Goal: Book appointment/travel/reservation

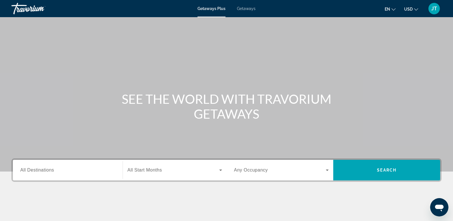
click at [24, 168] on span "All Destinations" at bounding box center [37, 169] width 34 height 5
click at [24, 168] on input "Destination All Destinations" at bounding box center [67, 170] width 95 height 7
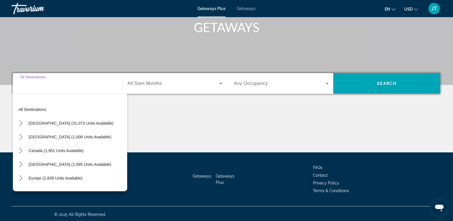
scroll to position [88, 0]
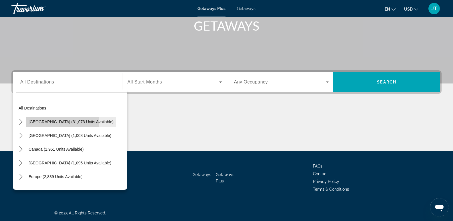
click at [47, 121] on span "[GEOGRAPHIC_DATA] (31,073 units available)" at bounding box center [71, 121] width 85 height 5
type input "**********"
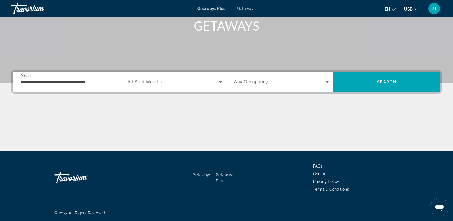
click at [152, 83] on span "All Start Months" at bounding box center [144, 81] width 35 height 5
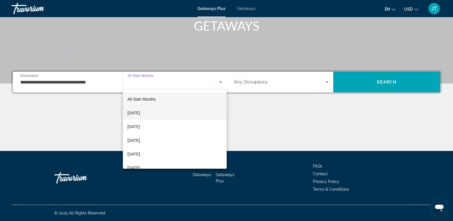
click at [140, 112] on span "[DATE]" at bounding box center [133, 112] width 13 height 7
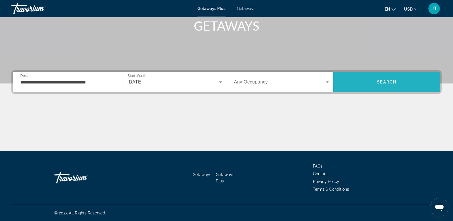
click at [388, 81] on span "Search" at bounding box center [386, 82] width 19 height 5
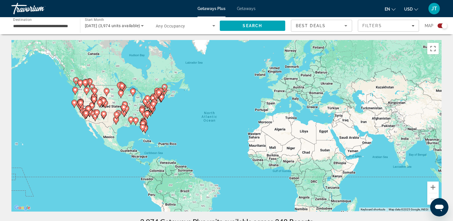
click at [125, 106] on image "Main content" at bounding box center [123, 106] width 3 height 3
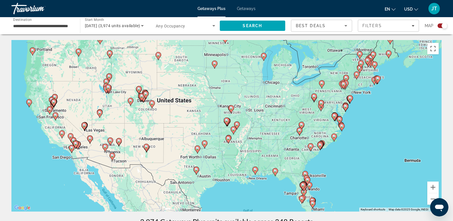
click at [226, 119] on image "Main content" at bounding box center [226, 120] width 3 height 3
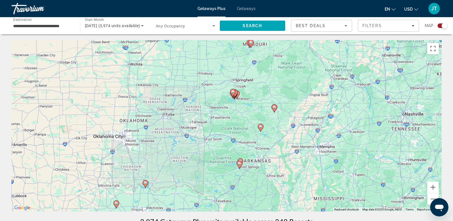
drag, startPoint x: 272, startPoint y: 188, endPoint x: 278, endPoint y: 159, distance: 29.8
click at [278, 159] on div "To activate drag with keyboard, press Alt + Enter. Once in keyboard drag state,…" at bounding box center [226, 125] width 430 height 171
click at [234, 92] on image "Main content" at bounding box center [232, 91] width 3 height 3
type input "**********"
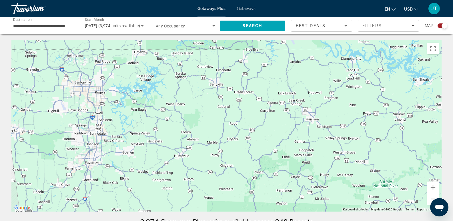
drag, startPoint x: 270, startPoint y: 91, endPoint x: 247, endPoint y: 217, distance: 127.3
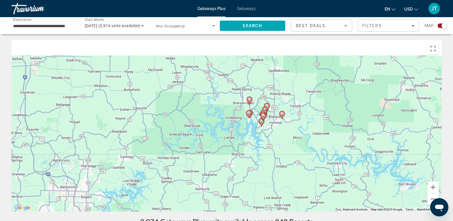
drag, startPoint x: 294, startPoint y: 126, endPoint x: 304, endPoint y: 184, distance: 58.2
click at [304, 184] on div "To navigate, press the arrow keys. To activate drag with keyboard, press Alt + …" at bounding box center [226, 125] width 430 height 171
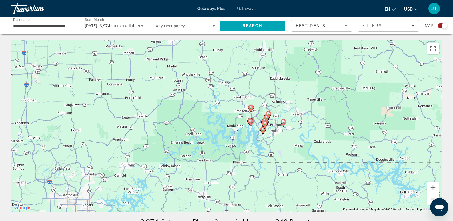
click at [265, 122] on gmp-advanced-marker "Main content" at bounding box center [267, 118] width 6 height 9
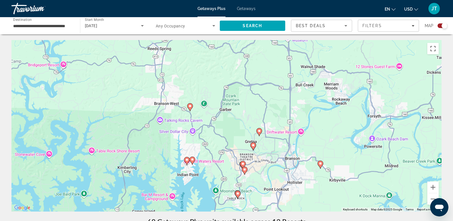
drag, startPoint x: 295, startPoint y: 182, endPoint x: 324, endPoint y: 128, distance: 61.6
click at [324, 128] on div "To activate drag with keyboard, press Alt + Enter. Once in keyboard drag state,…" at bounding box center [226, 125] width 430 height 171
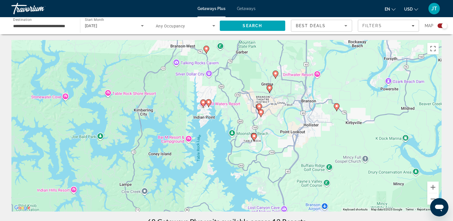
drag, startPoint x: 302, startPoint y: 179, endPoint x: 301, endPoint y: 139, distance: 39.7
click at [301, 139] on div "To activate drag with keyboard, press Alt + Enter. Once in keyboard drag state,…" at bounding box center [226, 125] width 430 height 171
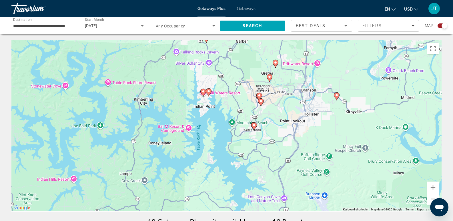
drag, startPoint x: 300, startPoint y: 180, endPoint x: 302, endPoint y: 152, distance: 28.0
click at [302, 152] on div "To activate drag with keyboard, press Alt + Enter. Once in keyboard drag state,…" at bounding box center [226, 125] width 430 height 171
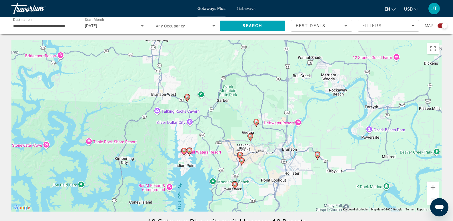
drag, startPoint x: 314, startPoint y: 108, endPoint x: 292, endPoint y: 190, distance: 85.1
click at [292, 190] on div "To activate drag with keyboard, press Alt + Enter. Once in keyboard drag state,…" at bounding box center [226, 125] width 430 height 171
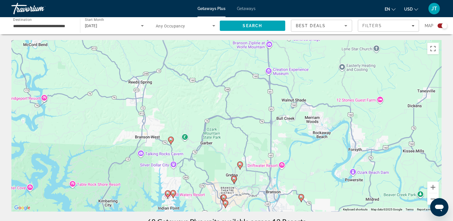
drag, startPoint x: 308, startPoint y: 123, endPoint x: 292, endPoint y: 168, distance: 47.7
click at [292, 168] on div "To activate drag with keyboard, press Alt + Enter. Once in keyboard drag state,…" at bounding box center [226, 125] width 430 height 171
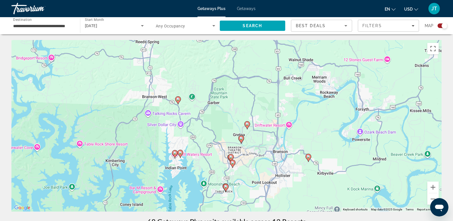
drag, startPoint x: 276, startPoint y: 203, endPoint x: 283, endPoint y: 164, distance: 40.3
click at [283, 164] on div "To activate drag with keyboard, press Alt + Enter. Once in keyboard drag state,…" at bounding box center [226, 125] width 430 height 171
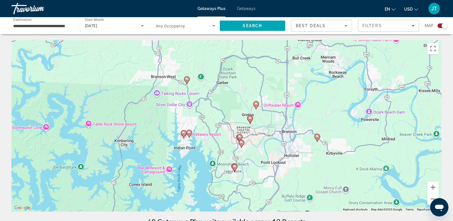
drag, startPoint x: 241, startPoint y: 172, endPoint x: 251, endPoint y: 154, distance: 20.3
click at [251, 154] on div "To activate drag with keyboard, press Alt + Enter. Once in keyboard drag state,…" at bounding box center [226, 125] width 430 height 171
click at [241, 141] on image "Main content" at bounding box center [241, 142] width 3 height 3
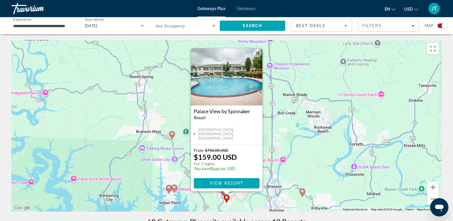
click at [256, 55] on button "Close" at bounding box center [257, 53] width 9 height 9
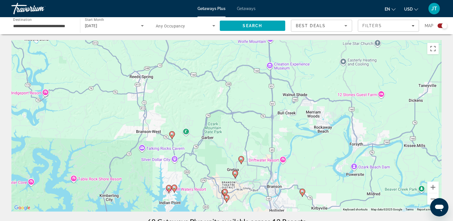
click at [241, 160] on image "Main content" at bounding box center [240, 158] width 3 height 3
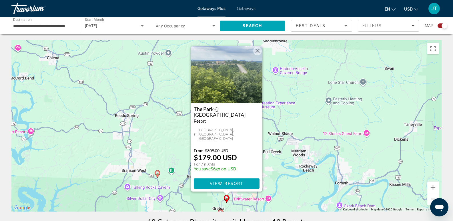
click at [256, 53] on button "Close" at bounding box center [257, 51] width 9 height 9
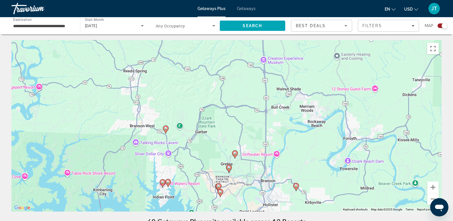
drag, startPoint x: 240, startPoint y: 177, endPoint x: 250, endPoint y: 123, distance: 54.7
click at [249, 128] on div "To activate drag with keyboard, press Alt + Enter. Once in keyboard drag state,…" at bounding box center [226, 125] width 430 height 171
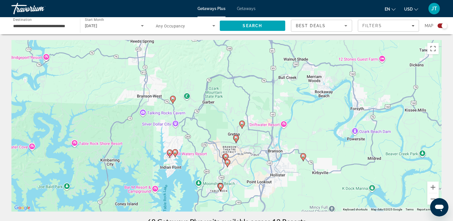
click at [227, 156] on image "Main content" at bounding box center [225, 156] width 3 height 3
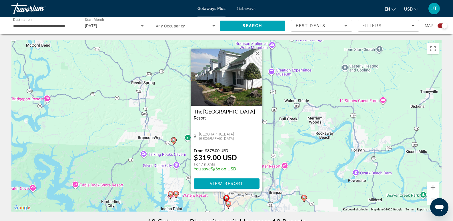
click at [257, 53] on button "Close" at bounding box center [257, 53] width 9 height 9
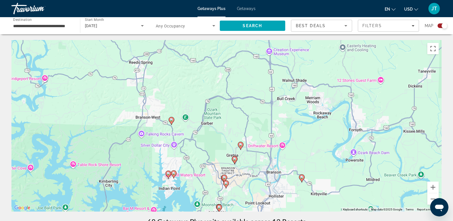
drag, startPoint x: 255, startPoint y: 193, endPoint x: 249, endPoint y: 134, distance: 59.1
click at [250, 145] on div "To activate drag with keyboard, press Alt + Enter. Once in keyboard drag state,…" at bounding box center [226, 125] width 430 height 171
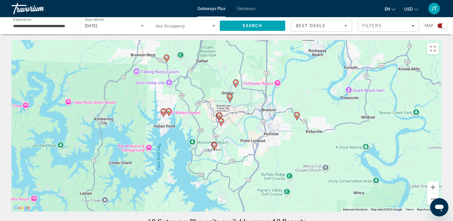
click at [214, 146] on image "Main content" at bounding box center [213, 144] width 3 height 3
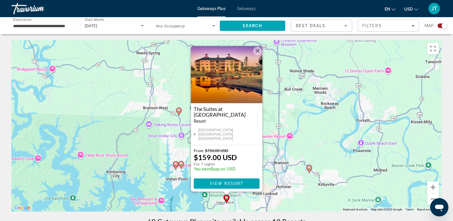
click at [257, 52] on button "Close" at bounding box center [257, 51] width 9 height 9
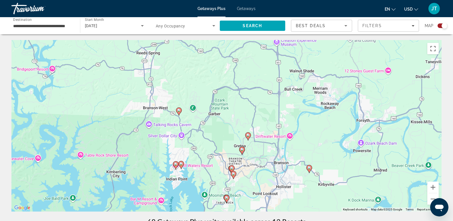
click at [182, 165] on image "Main content" at bounding box center [180, 163] width 3 height 3
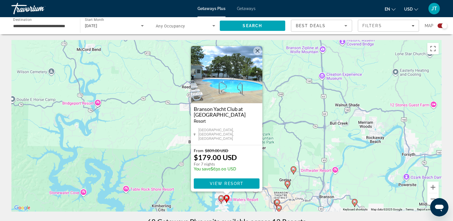
click at [259, 54] on button "Close" at bounding box center [257, 51] width 9 height 9
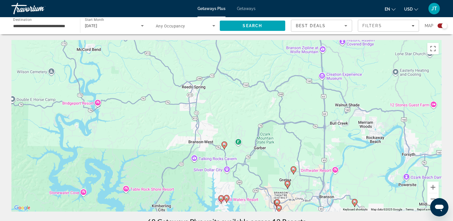
click at [221, 198] on image "Main content" at bounding box center [220, 197] width 3 height 3
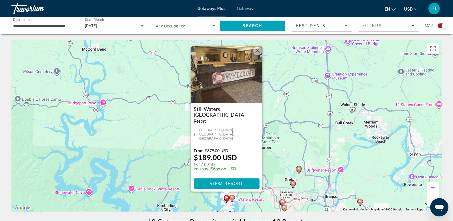
click at [259, 53] on button "Close" at bounding box center [257, 51] width 9 height 9
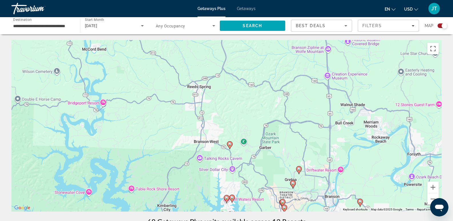
click at [228, 143] on image "Main content" at bounding box center [229, 143] width 3 height 3
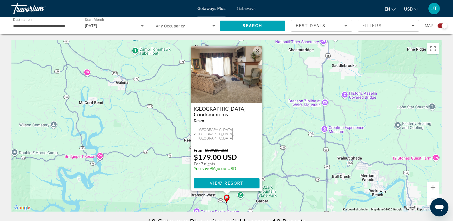
click at [256, 54] on button "Close" at bounding box center [257, 50] width 9 height 9
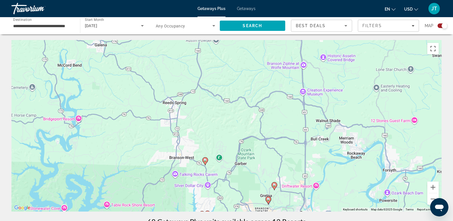
drag, startPoint x: 267, startPoint y: 150, endPoint x: 238, endPoint y: 94, distance: 62.7
click at [239, 99] on div "To activate drag with keyboard, press Alt + Enter. Once in keyboard drag state,…" at bounding box center [226, 125] width 430 height 171
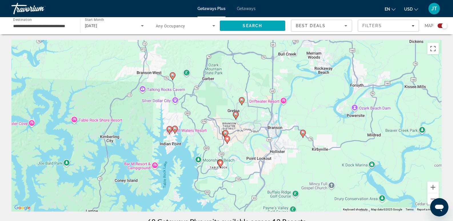
drag, startPoint x: 238, startPoint y: 144, endPoint x: 248, endPoint y: 98, distance: 47.5
click at [247, 104] on div "To activate drag with keyboard, press Alt + Enter. Once in keyboard drag state,…" at bounding box center [226, 125] width 430 height 171
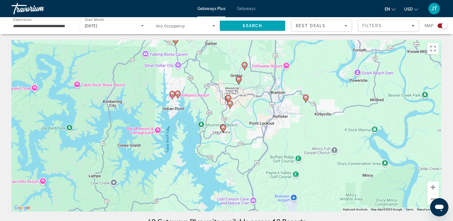
click at [223, 127] on image "Main content" at bounding box center [222, 127] width 3 height 3
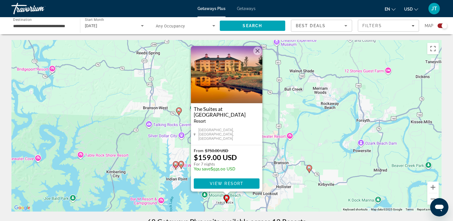
click at [258, 53] on button "Close" at bounding box center [257, 51] width 9 height 9
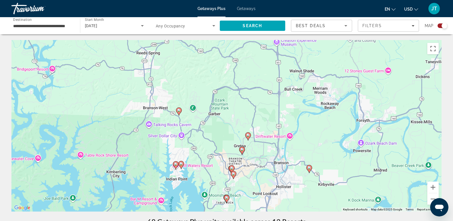
click at [310, 167] on image "Main content" at bounding box center [308, 167] width 3 height 3
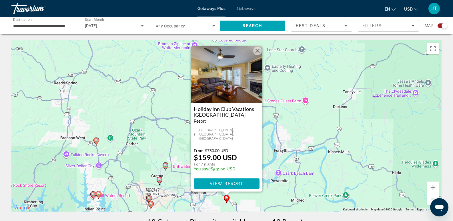
click at [258, 53] on button "Close" at bounding box center [257, 51] width 9 height 9
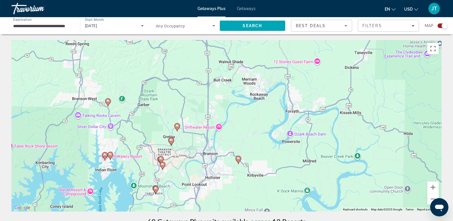
drag, startPoint x: 243, startPoint y: 180, endPoint x: 257, endPoint y: 135, distance: 47.9
click at [255, 139] on div "To activate drag with keyboard, press Alt + Enter. Once in keyboard drag state,…" at bounding box center [226, 125] width 430 height 171
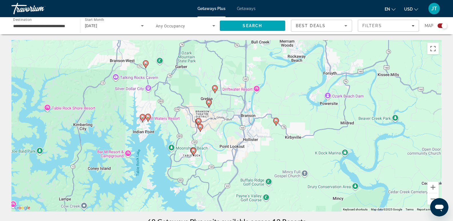
drag, startPoint x: 232, startPoint y: 193, endPoint x: 271, endPoint y: 156, distance: 54.1
click at [271, 156] on div "To activate drag with keyboard, press Alt + Enter. Once in keyboard drag state,…" at bounding box center [226, 125] width 430 height 171
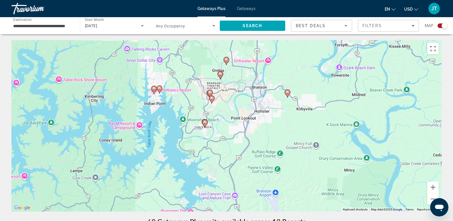
drag, startPoint x: 257, startPoint y: 191, endPoint x: 281, endPoint y: 116, distance: 79.1
click at [280, 120] on div "To activate drag with keyboard, press Alt + Enter. Once in keyboard drag state,…" at bounding box center [226, 125] width 430 height 171
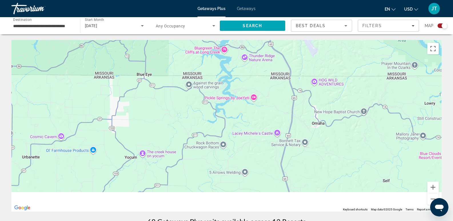
drag, startPoint x: 319, startPoint y: 203, endPoint x: 308, endPoint y: 121, distance: 82.1
click at [308, 121] on div "To activate drag with keyboard, press Alt + Enter. Once in keyboard drag state,…" at bounding box center [226, 125] width 430 height 171
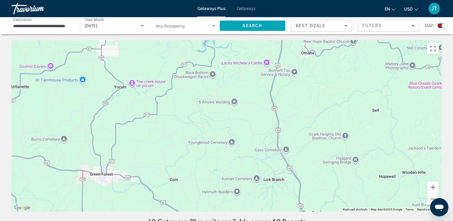
drag, startPoint x: 307, startPoint y: 192, endPoint x: 268, endPoint y: 113, distance: 89.0
click at [270, 116] on div "Main content" at bounding box center [226, 125] width 430 height 171
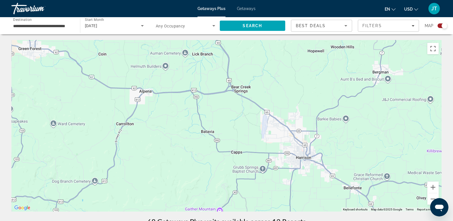
drag, startPoint x: 295, startPoint y: 181, endPoint x: 259, endPoint y: 117, distance: 73.4
click at [264, 125] on div "Main content" at bounding box center [226, 125] width 430 height 171
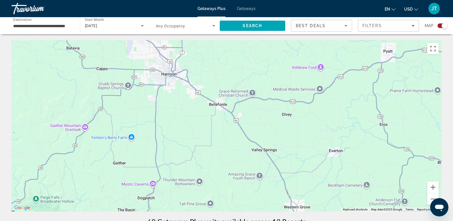
drag, startPoint x: 310, startPoint y: 156, endPoint x: 248, endPoint y: 166, distance: 62.2
click at [230, 178] on div "Main content" at bounding box center [226, 125] width 430 height 171
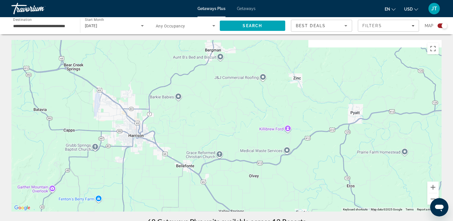
drag, startPoint x: 289, startPoint y: 113, endPoint x: 257, endPoint y: 191, distance: 84.1
click at [258, 200] on div "Main content" at bounding box center [226, 125] width 430 height 171
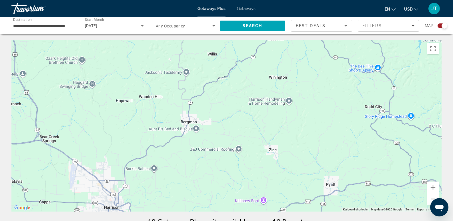
drag, startPoint x: 263, startPoint y: 111, endPoint x: 242, endPoint y: 192, distance: 83.3
click at [242, 192] on div "Main content" at bounding box center [226, 125] width 430 height 171
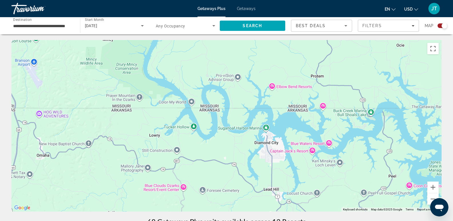
drag, startPoint x: 244, startPoint y: 129, endPoint x: 282, endPoint y: 178, distance: 61.6
click at [282, 178] on div "Main content" at bounding box center [226, 125] width 430 height 171
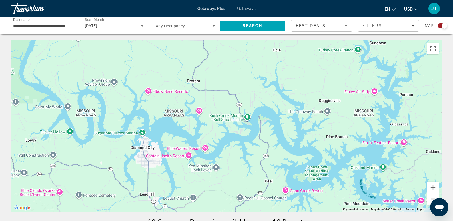
drag, startPoint x: 349, startPoint y: 159, endPoint x: 227, endPoint y: 164, distance: 122.0
click at [227, 164] on div "To activate drag with keyboard, press Alt + Enter. Once in keyboard drag state,…" at bounding box center [226, 125] width 430 height 171
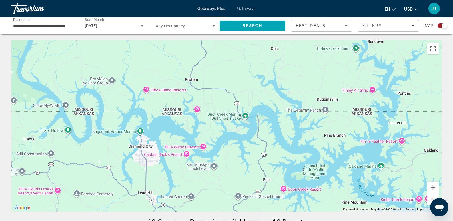
drag, startPoint x: 324, startPoint y: 183, endPoint x: 290, endPoint y: 130, distance: 62.9
click at [291, 132] on div "Main content" at bounding box center [226, 125] width 430 height 171
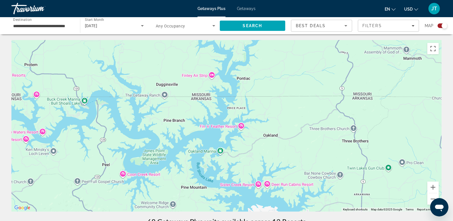
drag, startPoint x: 253, startPoint y: 142, endPoint x: 184, endPoint y: 218, distance: 102.5
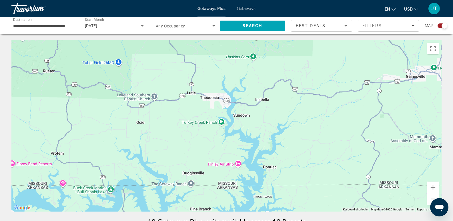
drag, startPoint x: 189, startPoint y: 145, endPoint x: 212, endPoint y: 216, distance: 75.7
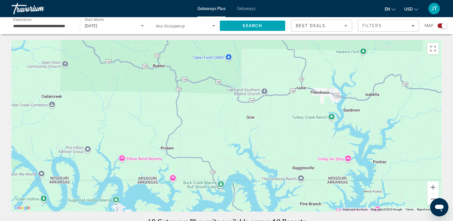
drag, startPoint x: 125, startPoint y: 174, endPoint x: 288, endPoint y: 168, distance: 162.3
click at [287, 168] on div "Main content" at bounding box center [226, 125] width 430 height 171
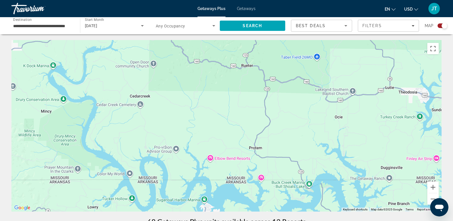
drag, startPoint x: 169, startPoint y: 164, endPoint x: 333, endPoint y: 164, distance: 164.2
click at [332, 164] on div "To activate drag with keyboard, press Alt + Enter. Once in keyboard drag state,…" at bounding box center [226, 125] width 430 height 171
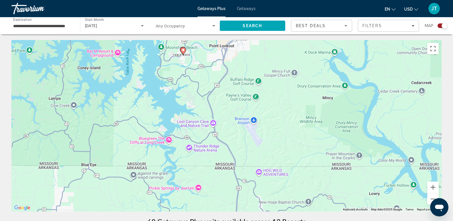
drag, startPoint x: 206, startPoint y: 179, endPoint x: 298, endPoint y: 165, distance: 93.4
click at [298, 165] on div "To activate drag with keyboard, press Alt + Enter. Once in keyboard drag state,…" at bounding box center [226, 125] width 430 height 171
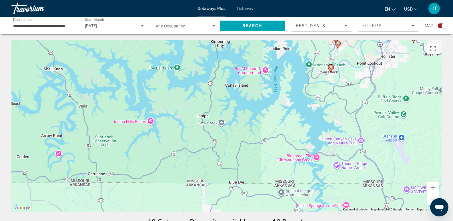
drag, startPoint x: 226, startPoint y: 149, endPoint x: 329, endPoint y: 169, distance: 104.7
click at [329, 169] on div "To activate drag with keyboard, press Alt + Enter. Once in keyboard drag state,…" at bounding box center [226, 125] width 430 height 171
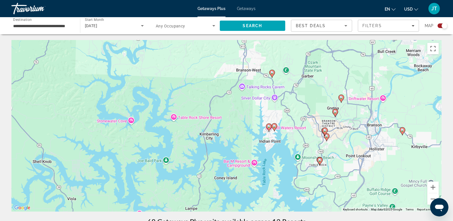
drag, startPoint x: 292, startPoint y: 134, endPoint x: 260, endPoint y: 220, distance: 92.4
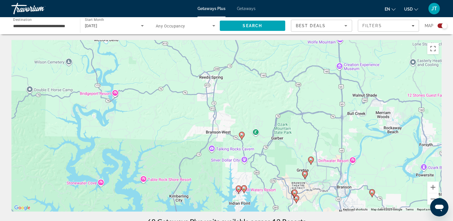
click at [241, 134] on image "Main content" at bounding box center [241, 134] width 3 height 3
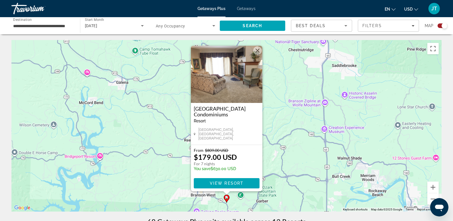
click at [259, 51] on button "Close" at bounding box center [257, 50] width 9 height 9
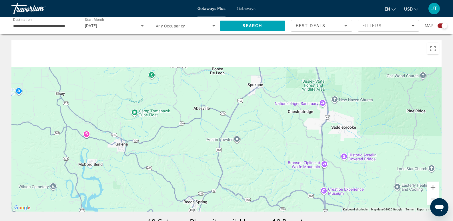
drag, startPoint x: 288, startPoint y: 103, endPoint x: 288, endPoint y: 229, distance: 125.7
click at [288, 220] on html "**********" at bounding box center [226, 110] width 453 height 221
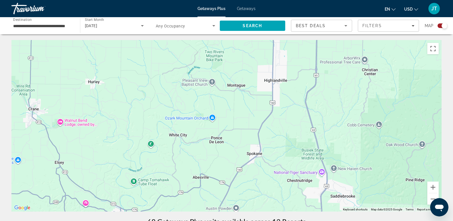
drag, startPoint x: 282, startPoint y: 138, endPoint x: 283, endPoint y: 187, distance: 49.7
click at [283, 187] on div "Main content" at bounding box center [226, 125] width 430 height 171
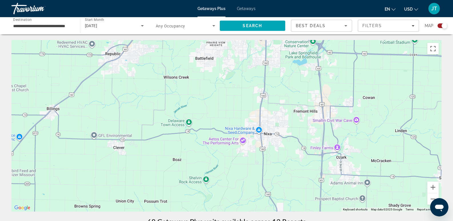
drag, startPoint x: 292, startPoint y: 124, endPoint x: 293, endPoint y: 232, distance: 108.0
click at [293, 220] on html "**********" at bounding box center [226, 110] width 453 height 221
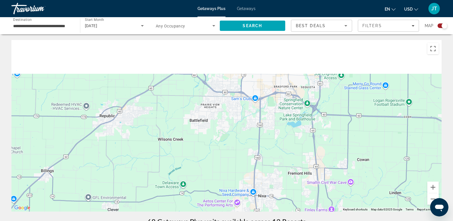
drag, startPoint x: 305, startPoint y: 163, endPoint x: 295, endPoint y: 232, distance: 69.9
click at [295, 220] on html "**********" at bounding box center [226, 110] width 453 height 221
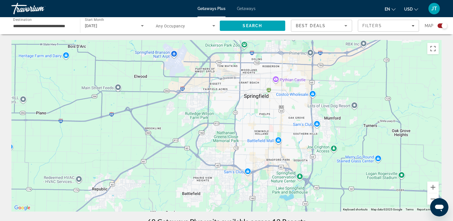
drag, startPoint x: 297, startPoint y: 124, endPoint x: 296, endPoint y: 194, distance: 70.0
click at [296, 194] on div "Main content" at bounding box center [226, 125] width 430 height 171
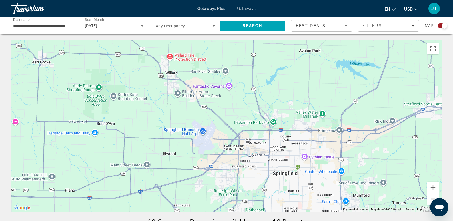
drag, startPoint x: 308, startPoint y: 230, endPoint x: 315, endPoint y: 232, distance: 7.6
click at [315, 220] on html "**********" at bounding box center [226, 110] width 453 height 221
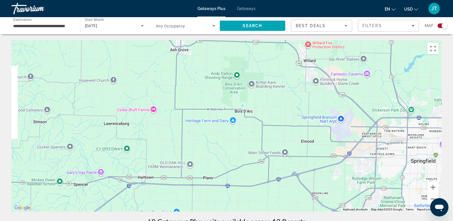
drag, startPoint x: 232, startPoint y: 180, endPoint x: 371, endPoint y: 168, distance: 139.9
click at [371, 168] on div "Main content" at bounding box center [226, 125] width 430 height 171
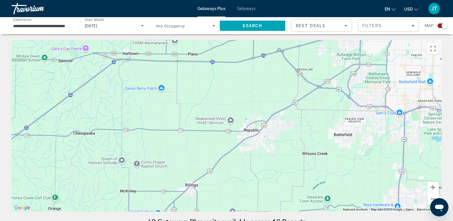
drag, startPoint x: 336, startPoint y: 201, endPoint x: 321, endPoint y: 75, distance: 126.6
click at [321, 75] on div "Main content" at bounding box center [226, 125] width 430 height 171
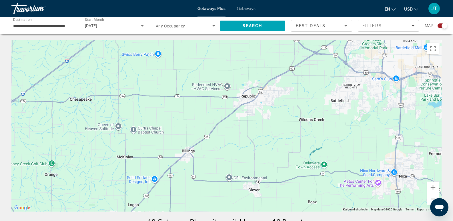
drag, startPoint x: 316, startPoint y: 170, endPoint x: 318, endPoint y: 113, distance: 56.9
click at [318, 123] on div "Main content" at bounding box center [226, 125] width 430 height 171
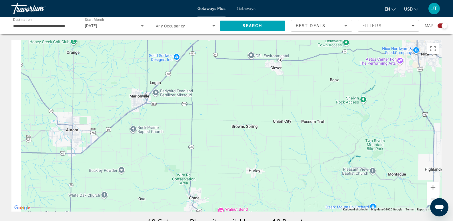
drag, startPoint x: 244, startPoint y: 179, endPoint x: 320, endPoint y: 114, distance: 100.1
click at [320, 115] on div "Main content" at bounding box center [226, 125] width 430 height 171
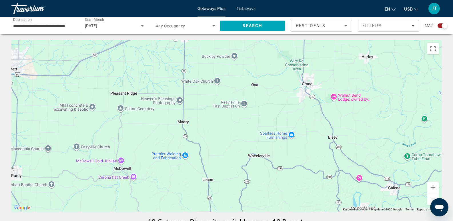
drag, startPoint x: 280, startPoint y: 171, endPoint x: 272, endPoint y: 106, distance: 65.3
click at [274, 119] on div "Main content" at bounding box center [226, 125] width 430 height 171
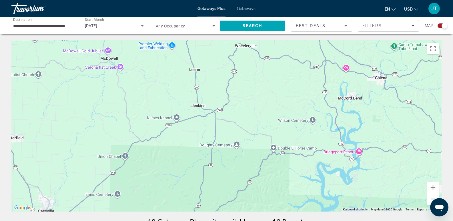
drag, startPoint x: 278, startPoint y: 165, endPoint x: 256, endPoint y: 127, distance: 43.4
click at [258, 129] on div "To activate drag with keyboard, press Alt + Enter. Once in keyboard drag state,…" at bounding box center [226, 125] width 430 height 171
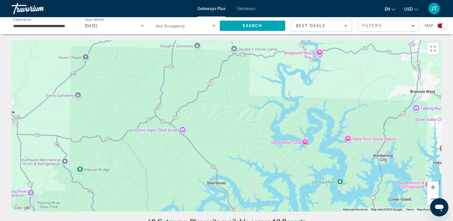
drag, startPoint x: 250, startPoint y: 161, endPoint x: 249, endPoint y: 121, distance: 39.2
click at [249, 124] on div "To activate drag with keyboard, press Alt + Enter. Once in keyboard drag state,…" at bounding box center [226, 125] width 430 height 171
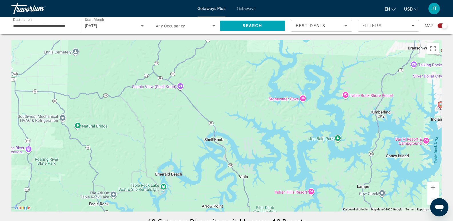
drag, startPoint x: 272, startPoint y: 169, endPoint x: 262, endPoint y: 130, distance: 40.0
click at [264, 134] on div "To activate drag with keyboard, press Alt + Enter. Once in keyboard drag state,…" at bounding box center [226, 125] width 430 height 171
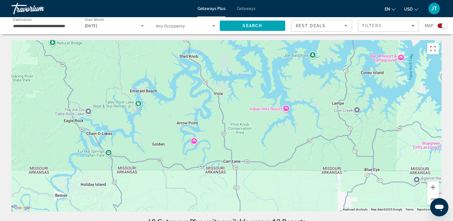
drag, startPoint x: 244, startPoint y: 163, endPoint x: 235, endPoint y: 128, distance: 36.4
click at [235, 128] on div "To activate drag with keyboard, press Alt + Enter. Once in keyboard drag state,…" at bounding box center [226, 125] width 430 height 171
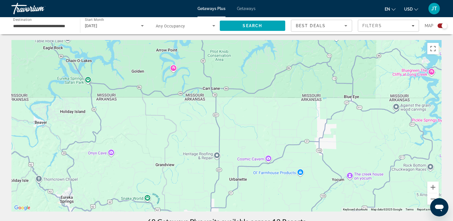
drag, startPoint x: 240, startPoint y: 150, endPoint x: 226, endPoint y: 113, distance: 39.7
click at [234, 116] on div "To activate drag with keyboard, press Alt + Enter. Once in keyboard drag state,…" at bounding box center [226, 125] width 430 height 171
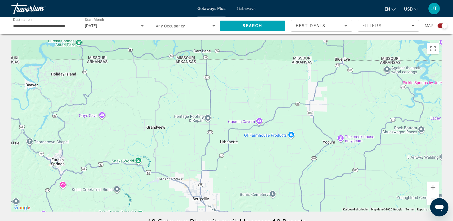
drag, startPoint x: 238, startPoint y: 149, endPoint x: 223, endPoint y: 108, distance: 43.3
click at [224, 110] on div "Main content" at bounding box center [226, 125] width 430 height 171
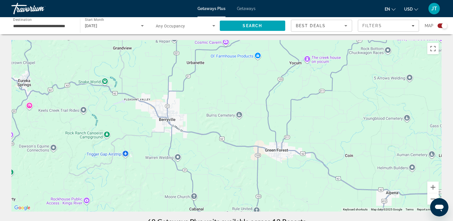
drag, startPoint x: 226, startPoint y: 134, endPoint x: 223, endPoint y: 103, distance: 31.0
click at [226, 103] on div "Main content" at bounding box center [226, 125] width 430 height 171
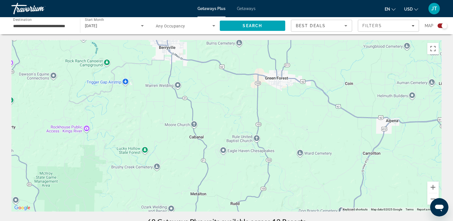
drag, startPoint x: 230, startPoint y: 150, endPoint x: 229, endPoint y: 110, distance: 40.0
click at [230, 114] on div "Main content" at bounding box center [226, 125] width 430 height 171
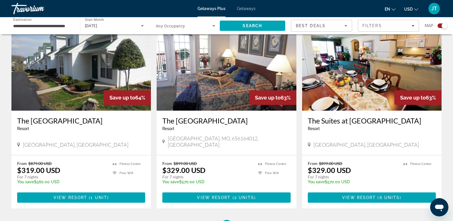
scroll to position [880, 0]
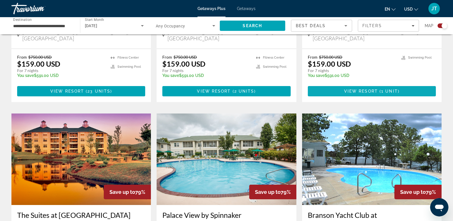
scroll to position [317, 0]
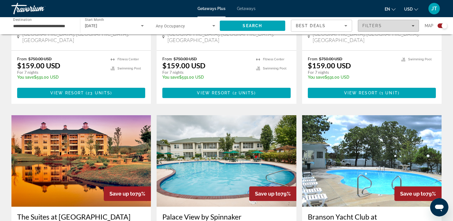
click at [375, 24] on span "Filters" at bounding box center [371, 25] width 19 height 5
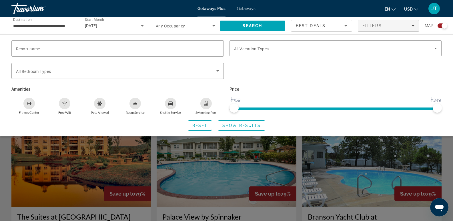
click at [100, 102] on icon "Pets Allowed" at bounding box center [99, 103] width 5 height 4
click at [236, 125] on span "Show Results" at bounding box center [241, 125] width 38 height 5
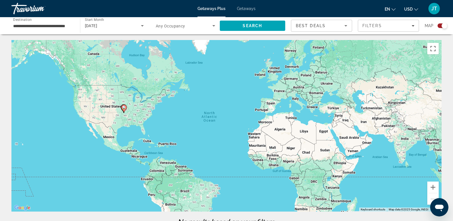
click at [124, 108] on image "Main content" at bounding box center [123, 107] width 3 height 3
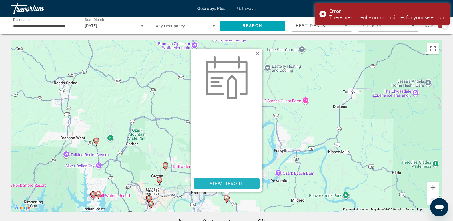
click at [230, 186] on span "Main content" at bounding box center [227, 184] width 66 height 14
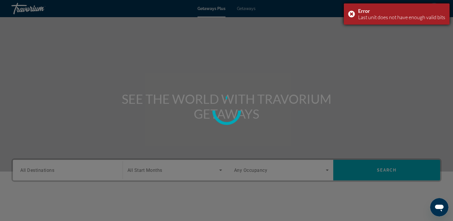
click at [349, 12] on div "Error Last unit does not have enough valid bits" at bounding box center [397, 13] width 106 height 21
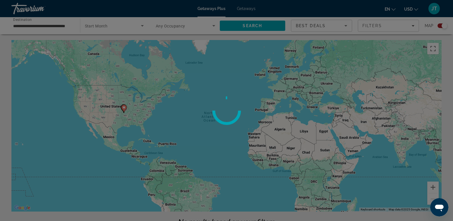
click at [220, 140] on div at bounding box center [226, 110] width 453 height 221
click at [123, 108] on div at bounding box center [226, 110] width 453 height 221
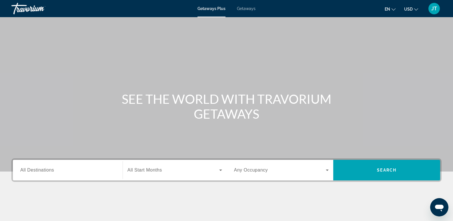
click at [31, 170] on span "All Destinations" at bounding box center [37, 169] width 34 height 5
click at [31, 170] on input "Destination All Destinations" at bounding box center [67, 170] width 95 height 7
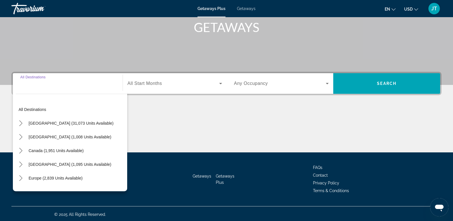
scroll to position [88, 0]
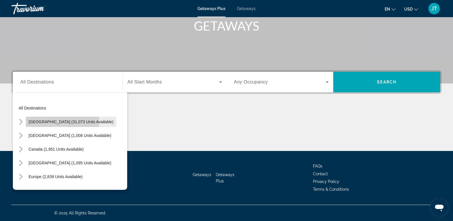
click at [48, 121] on span "[GEOGRAPHIC_DATA] (31,073 units available)" at bounding box center [71, 121] width 85 height 5
type input "**********"
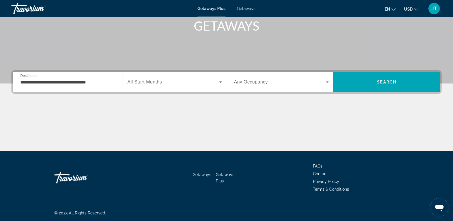
click at [148, 81] on span "All Start Months" at bounding box center [144, 81] width 35 height 5
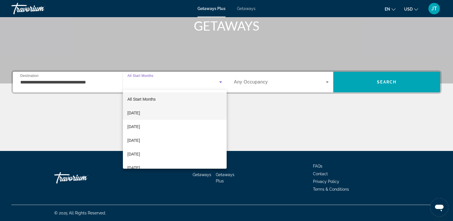
click at [159, 112] on mat-option "[DATE]" at bounding box center [175, 113] width 104 height 14
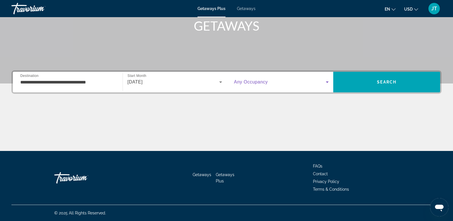
click at [326, 82] on icon "Search widget" at bounding box center [327, 82] width 7 height 7
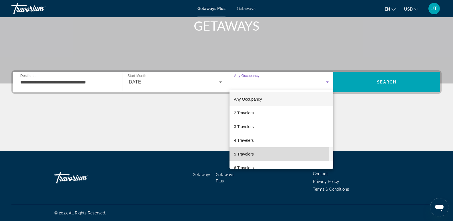
click at [245, 154] on span "5 Travelers" at bounding box center [244, 154] width 20 height 7
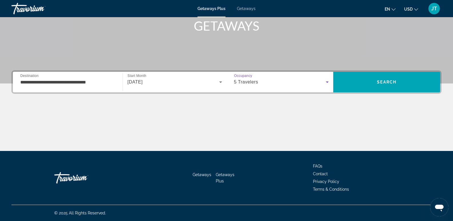
click at [326, 80] on icon "Search widget" at bounding box center [327, 82] width 7 height 7
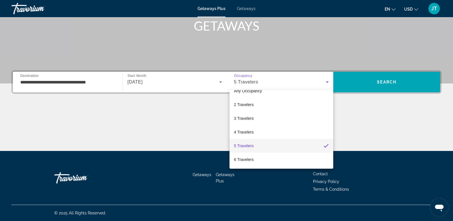
scroll to position [11, 0]
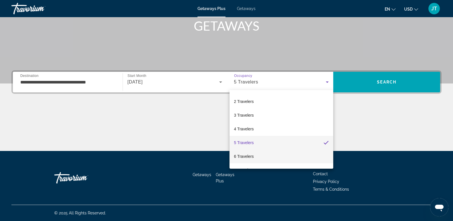
click at [299, 153] on mat-option "6 Travelers" at bounding box center [281, 156] width 104 height 14
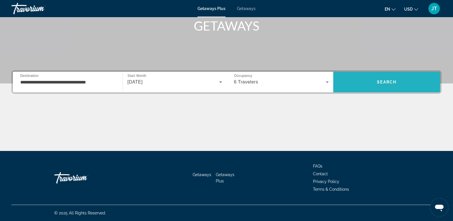
click at [390, 80] on span "Search" at bounding box center [386, 82] width 19 height 5
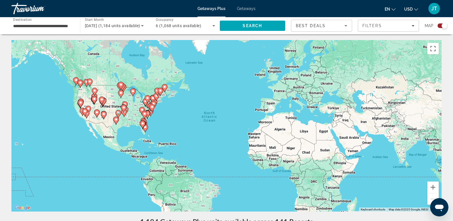
click at [123, 102] on icon "Main content" at bounding box center [124, 105] width 5 height 7
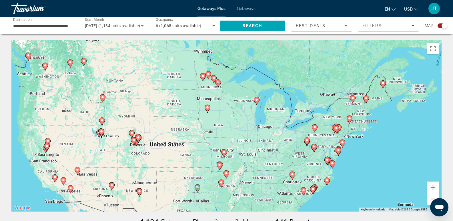
drag, startPoint x: 268, startPoint y: 123, endPoint x: 266, endPoint y: 155, distance: 32.4
click at [266, 155] on div "To activate drag with keyboard, press Alt + Enter. Once in keyboard drag state,…" at bounding box center [226, 125] width 430 height 171
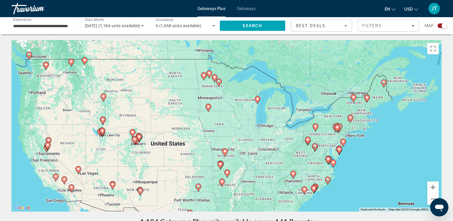
drag, startPoint x: 205, startPoint y: 155, endPoint x: 220, endPoint y: 131, distance: 27.5
click at [218, 136] on div "To activate drag with keyboard, press Alt + Enter. Once in keyboard drag state,…" at bounding box center [226, 125] width 430 height 171
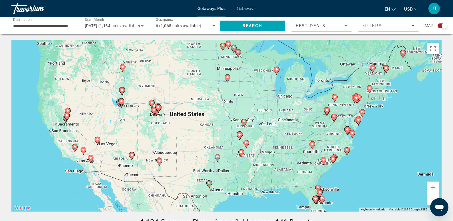
click at [246, 142] on image "Main content" at bounding box center [245, 142] width 3 height 3
type input "**********"
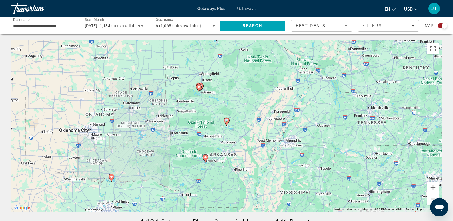
click at [226, 120] on image "Main content" at bounding box center [226, 120] width 3 height 3
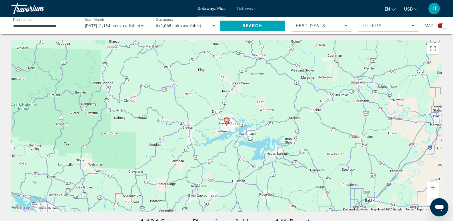
click at [227, 120] on image "Main content" at bounding box center [226, 120] width 3 height 3
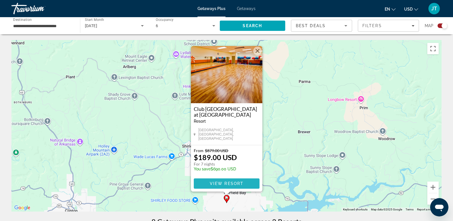
click at [225, 183] on span "View Resort" at bounding box center [226, 183] width 34 height 5
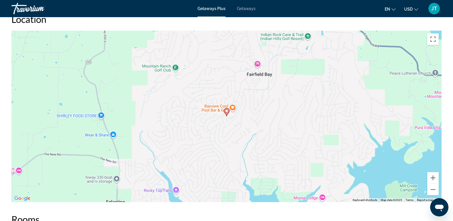
scroll to position [831, 0]
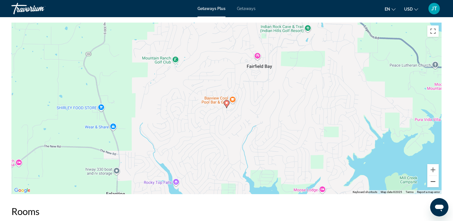
click at [432, 180] on button "Zoom out" at bounding box center [432, 181] width 11 height 11
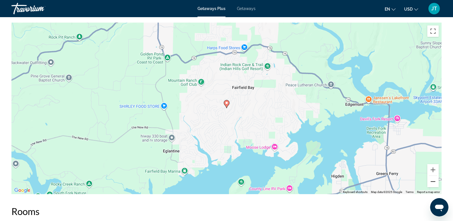
click at [431, 180] on button "Zoom out" at bounding box center [432, 181] width 11 height 11
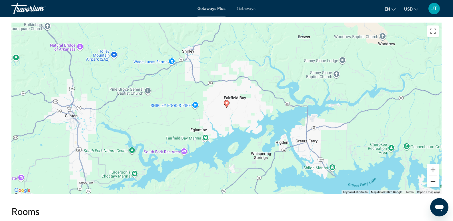
click at [430, 180] on button "Zoom out" at bounding box center [432, 181] width 11 height 11
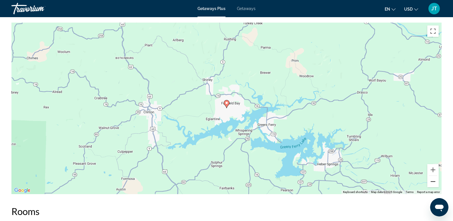
click at [430, 180] on button "Zoom out" at bounding box center [432, 181] width 11 height 11
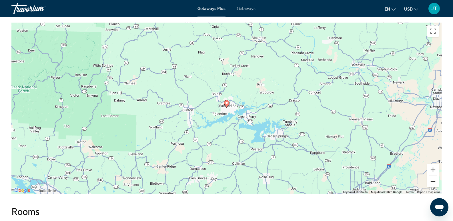
click at [430, 180] on button "Zoom out" at bounding box center [432, 181] width 11 height 11
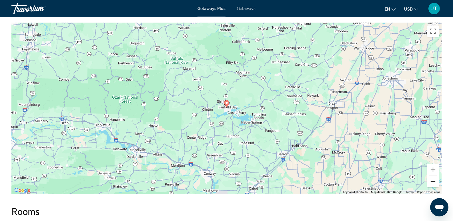
click at [430, 180] on button "Zoom out" at bounding box center [432, 181] width 11 height 11
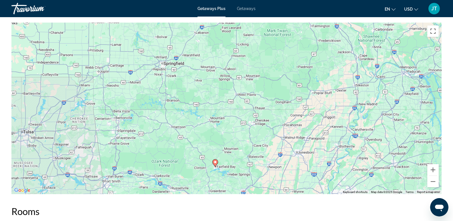
drag, startPoint x: 283, startPoint y: 89, endPoint x: 272, endPoint y: 149, distance: 60.8
click at [272, 149] on div "To activate drag with keyboard, press Alt + Enter. Once in keyboard drag state,…" at bounding box center [226, 108] width 430 height 171
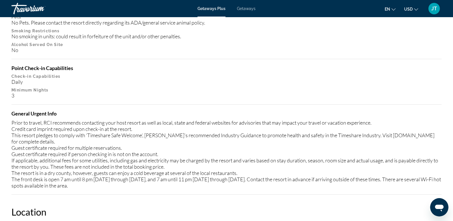
scroll to position [362, 0]
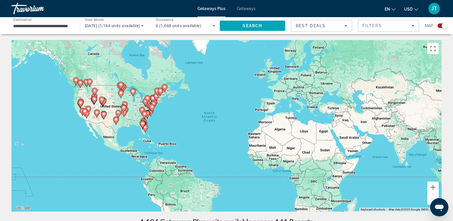
click at [121, 93] on image "Main content" at bounding box center [120, 92] width 3 height 3
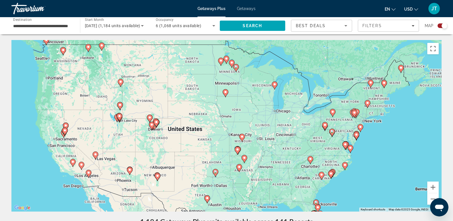
drag, startPoint x: 268, startPoint y: 201, endPoint x: 267, endPoint y: 165, distance: 35.7
click at [267, 165] on div "To activate drag with keyboard, press Alt + Enter. Once in keyboard drag state,…" at bounding box center [226, 125] width 430 height 171
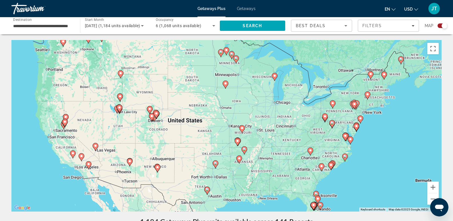
click at [238, 139] on icon "Main content" at bounding box center [236, 141] width 5 height 7
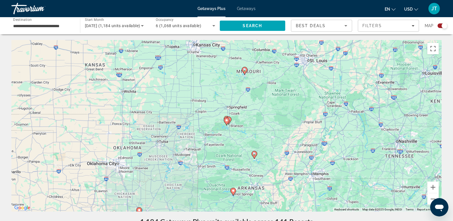
click at [225, 119] on icon "Main content" at bounding box center [226, 121] width 5 height 7
type input "**********"
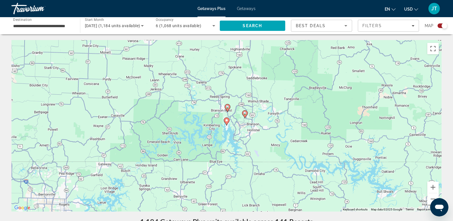
click at [228, 106] on image "Main content" at bounding box center [227, 106] width 3 height 3
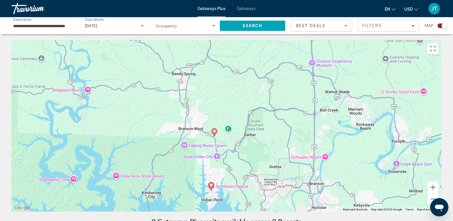
drag, startPoint x: 229, startPoint y: 167, endPoint x: 216, endPoint y: 93, distance: 74.9
click at [216, 94] on div "To activate drag with keyboard, press Alt + Enter. Once in keyboard drag state,…" at bounding box center [226, 125] width 430 height 171
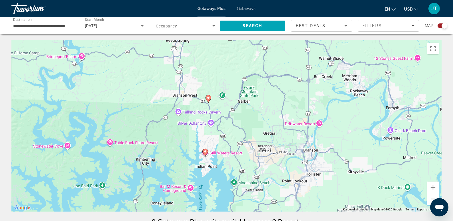
click at [208, 99] on image "Main content" at bounding box center [207, 97] width 3 height 3
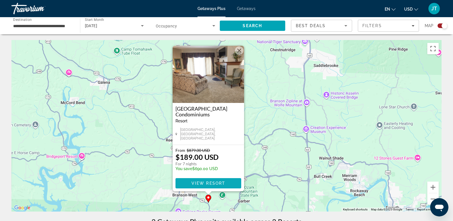
click at [209, 179] on span "Main content" at bounding box center [208, 183] width 66 height 14
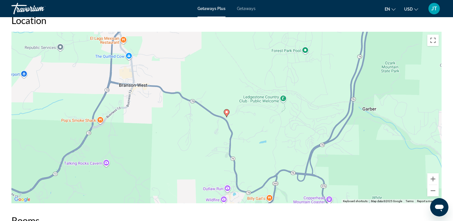
scroll to position [800, 0]
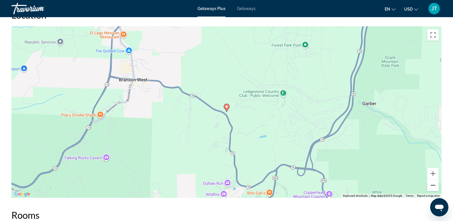
click at [433, 185] on button "Zoom out" at bounding box center [432, 184] width 11 height 11
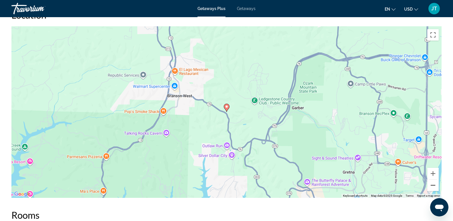
click at [433, 185] on button "Zoom out" at bounding box center [432, 184] width 11 height 11
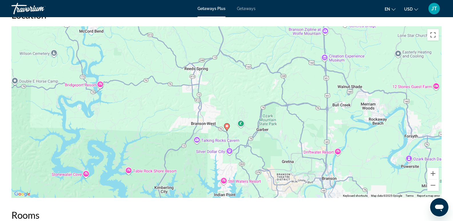
drag, startPoint x: 285, startPoint y: 124, endPoint x: 296, endPoint y: 95, distance: 30.2
click at [293, 106] on div "To activate drag with keyboard, press Alt + Enter. Once in keyboard drag state,…" at bounding box center [226, 111] width 430 height 171
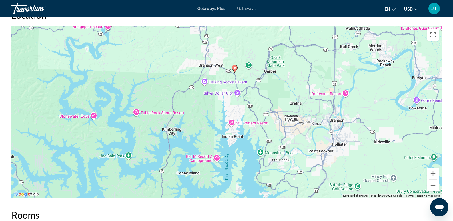
drag, startPoint x: 331, startPoint y: 165, endPoint x: 278, endPoint y: 89, distance: 91.9
click at [288, 105] on div "To activate drag with keyboard, press Alt + Enter. Once in keyboard drag state,…" at bounding box center [226, 111] width 430 height 171
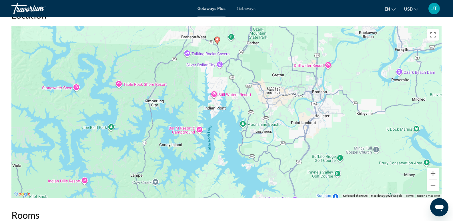
drag, startPoint x: 278, startPoint y: 173, endPoint x: 268, endPoint y: 154, distance: 21.3
click at [268, 154] on div "To activate drag with keyboard, press Alt + Enter. Once in keyboard drag state,…" at bounding box center [226, 111] width 430 height 171
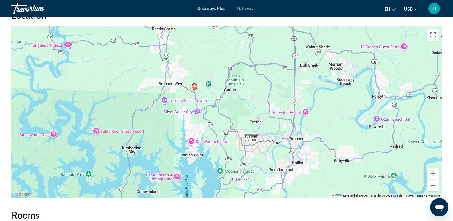
drag, startPoint x: 258, startPoint y: 67, endPoint x: 235, endPoint y: 115, distance: 53.0
click at [235, 115] on div "To activate drag with keyboard, press Alt + Enter. Once in keyboard drag state,…" at bounding box center [226, 111] width 430 height 171
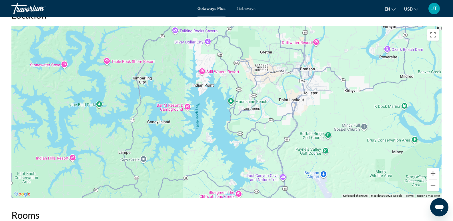
drag, startPoint x: 218, startPoint y: 170, endPoint x: 229, endPoint y: 97, distance: 73.6
click at [229, 97] on div "To activate drag with keyboard, press Alt + Enter. Once in keyboard drag state,…" at bounding box center [226, 111] width 430 height 171
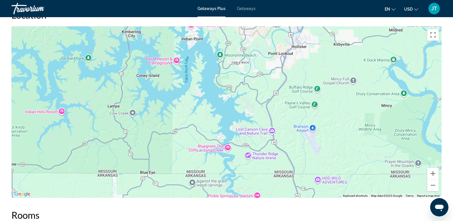
drag, startPoint x: 241, startPoint y: 177, endPoint x: 227, endPoint y: 125, distance: 54.6
click at [227, 125] on div "To activate drag with keyboard, press Alt + Enter. Once in keyboard drag state,…" at bounding box center [226, 111] width 430 height 171
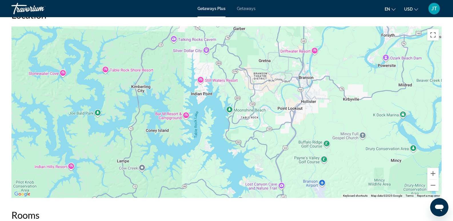
drag, startPoint x: 280, startPoint y: 89, endPoint x: 293, endPoint y: 157, distance: 68.9
click at [293, 157] on div "Main content" at bounding box center [226, 111] width 430 height 171
click at [282, 185] on div "To activate drag with keyboard, press Alt + Enter. Once in keyboard drag state,…" at bounding box center [226, 111] width 430 height 171
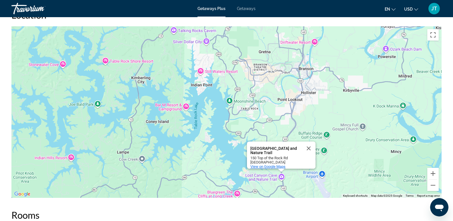
click at [268, 164] on span "View on Google Maps" at bounding box center [267, 166] width 35 height 4
